Goal: Check status

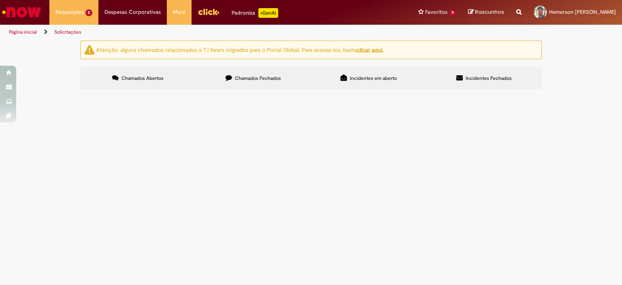
click at [0, 0] on span "Compras rápidas (Speed Buy)" at bounding box center [0, 0] width 0 height 0
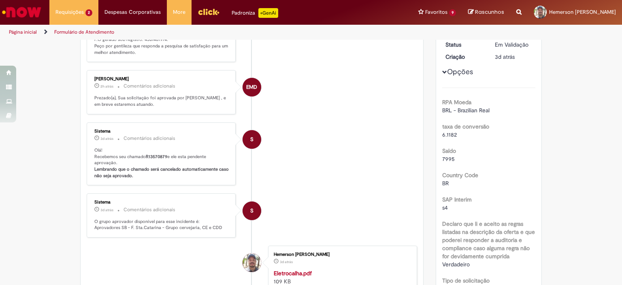
scroll to position [41, 0]
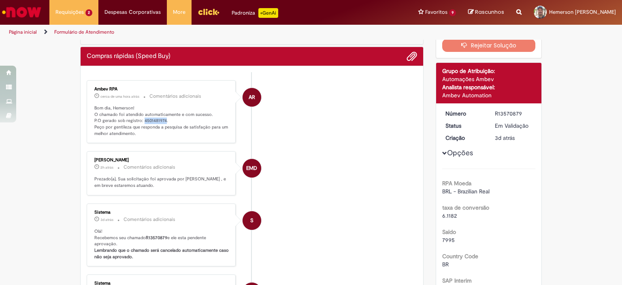
drag, startPoint x: 139, startPoint y: 117, endPoint x: 161, endPoint y: 119, distance: 22.3
click at [161, 119] on p "Bom dia, Hemerson! O chamado foi atendido automaticamente e com sucesso. P.O ge…" at bounding box center [161, 121] width 135 height 32
copy p "4501481974"
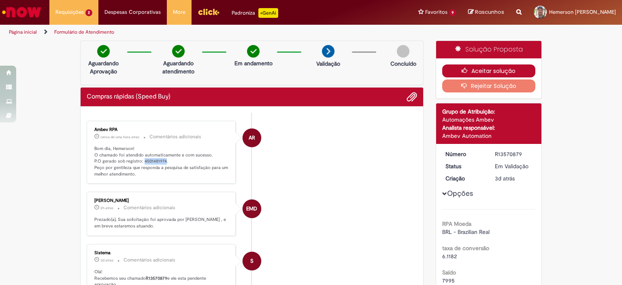
click at [480, 70] on button "Aceitar solução" at bounding box center [489, 70] width 94 height 13
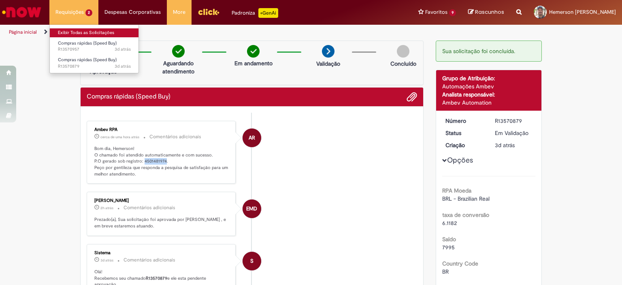
click at [70, 30] on link "Exibir Todas as Solicitações" at bounding box center [94, 32] width 89 height 9
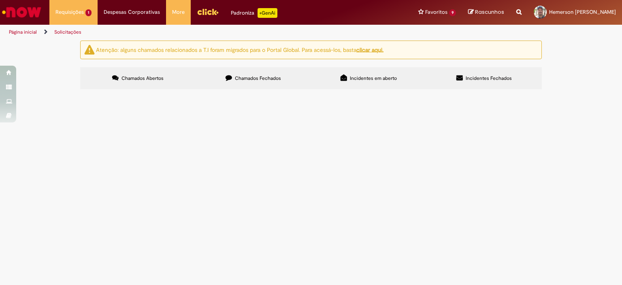
click at [0, 0] on span "Compra de tintas para pintura ATO Filtro KG." at bounding box center [0, 0] width 0 height 0
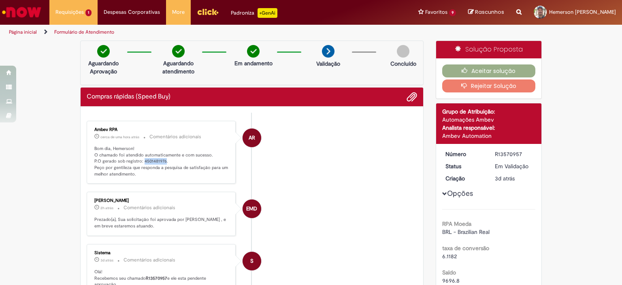
drag, startPoint x: 140, startPoint y: 160, endPoint x: 161, endPoint y: 161, distance: 21.1
click at [161, 161] on p "Bom dia, Hemerson! O chamado foi atendido automaticamente e com sucesso. P.O ge…" at bounding box center [161, 161] width 135 height 32
copy p "4501481976"
click at [479, 67] on button "Aceitar solução" at bounding box center [489, 70] width 94 height 13
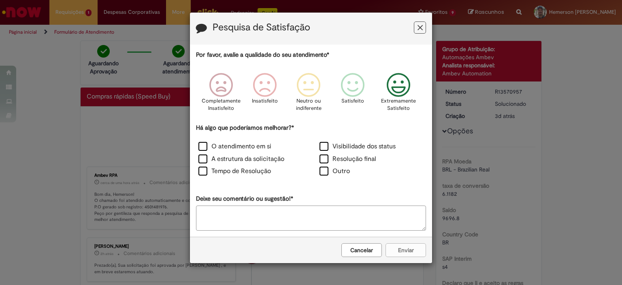
click at [390, 92] on icon "Feedback" at bounding box center [399, 85] width 30 height 24
click at [203, 148] on label "O atendimento em si" at bounding box center [234, 146] width 73 height 9
click at [407, 254] on button "Enviar" at bounding box center [406, 250] width 41 height 14
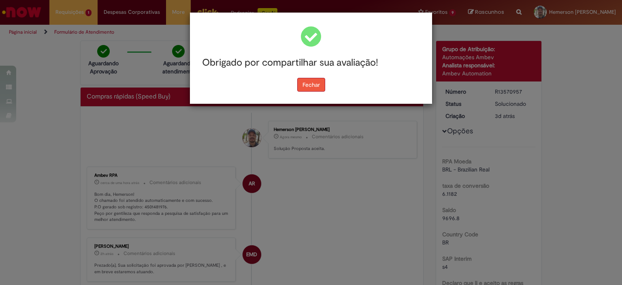
click at [313, 90] on button "Fechar" at bounding box center [311, 85] width 28 height 14
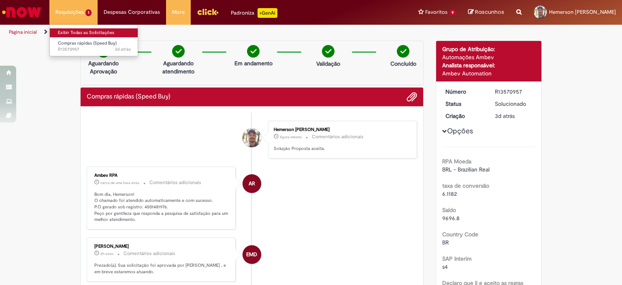
click at [84, 30] on link "Exibir Todas as Solicitações" at bounding box center [94, 32] width 89 height 9
